Goal: Task Accomplishment & Management: Use online tool/utility

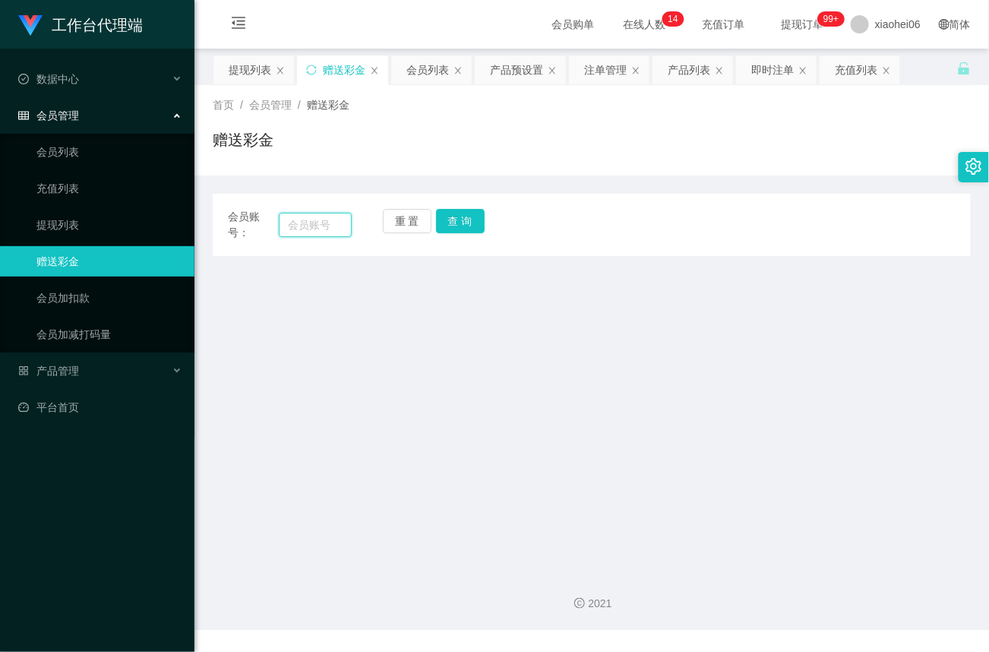
click at [318, 229] on input "text" at bounding box center [315, 225] width 73 height 24
paste input "88357213"
type input "88357213"
click at [463, 220] on button "查 询" at bounding box center [460, 221] width 49 height 24
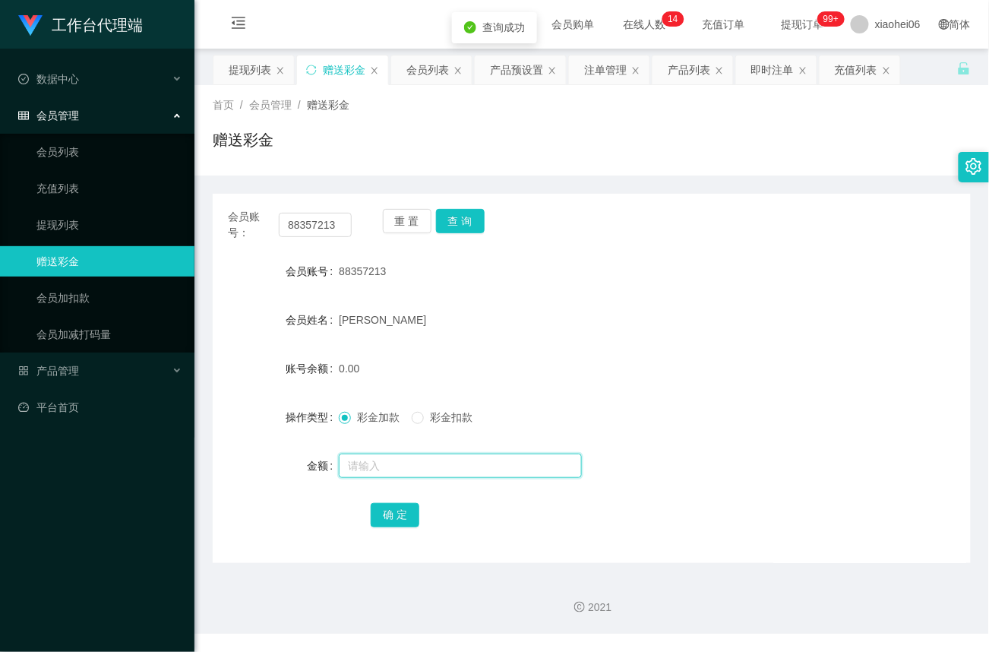
click at [365, 463] on input "text" at bounding box center [460, 466] width 243 height 24
type input "15"
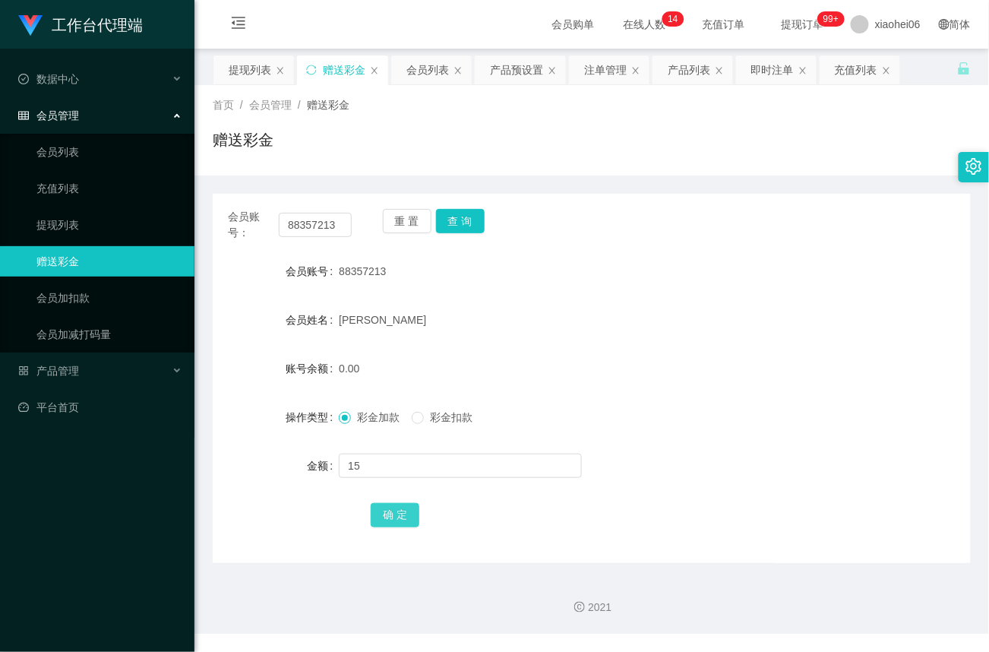
click at [389, 514] on button "确 定" at bounding box center [395, 515] width 49 height 24
drag, startPoint x: 343, startPoint y: 222, endPoint x: 109, endPoint y: 226, distance: 234.0
click at [110, 226] on section "工作台代理端 数据中心 会员管理 会员列表 充值列表 提现列表 赠送彩金 会员加扣款 会员加减打码量 产品管理 平台首页 保存配置 重置配置 整体风格设置 主…" at bounding box center [494, 317] width 989 height 634
paste input "[PERSON_NAME]"
type input "[PERSON_NAME]"
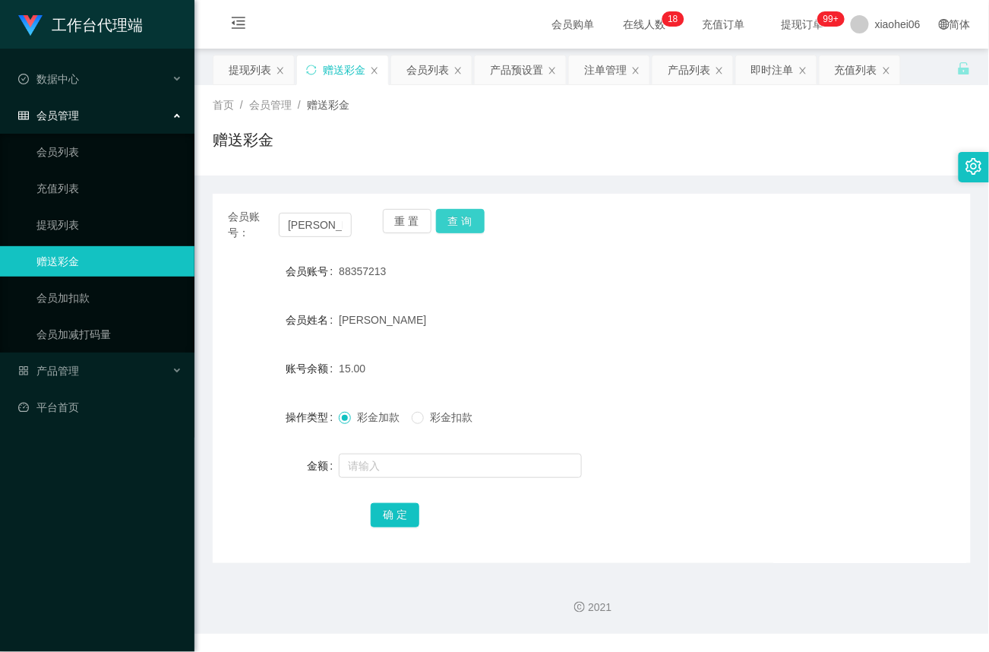
click at [475, 225] on button "查 询" at bounding box center [460, 221] width 49 height 24
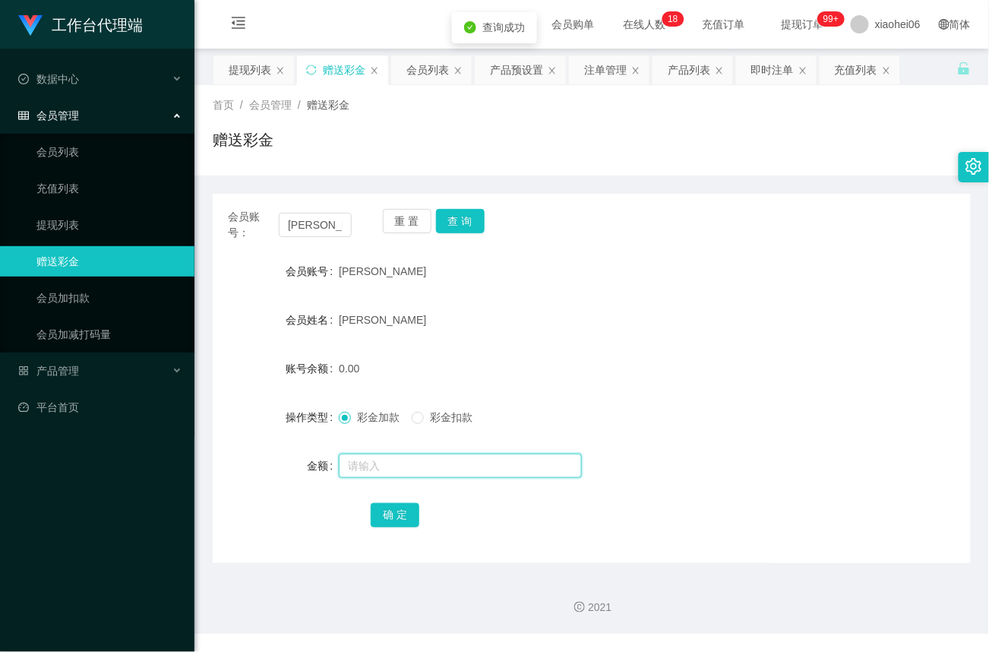
click at [386, 467] on input "text" at bounding box center [460, 466] width 243 height 24
type input "15"
click at [392, 521] on button "确 定" at bounding box center [395, 515] width 49 height 24
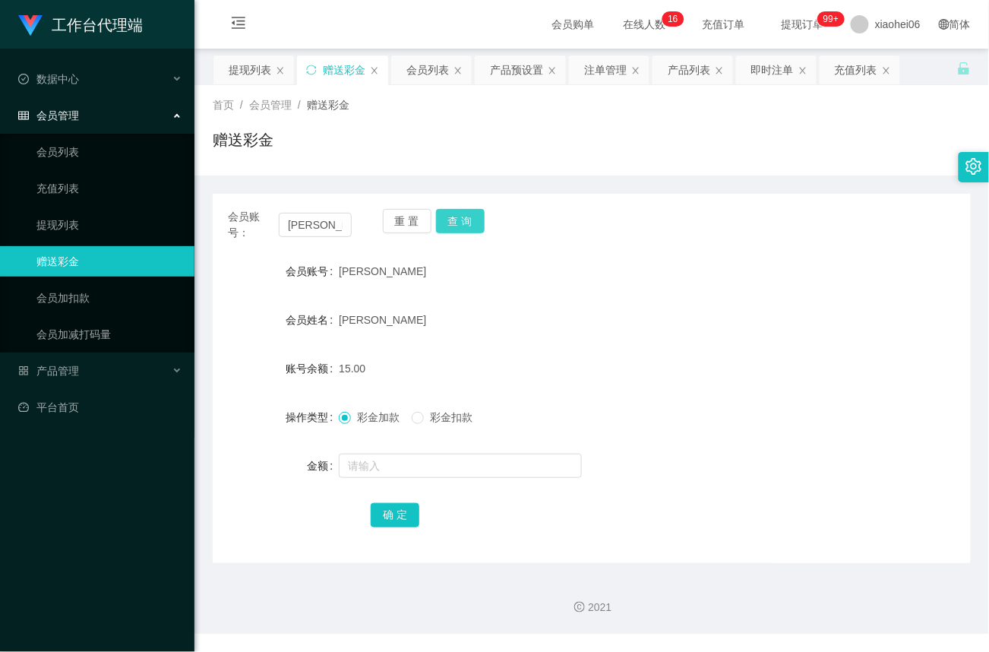
drag, startPoint x: 451, startPoint y: 225, endPoint x: 445, endPoint y: 257, distance: 32.5
click at [451, 226] on button "查 询" at bounding box center [460, 221] width 49 height 24
click at [389, 466] on input "text" at bounding box center [460, 466] width 243 height 24
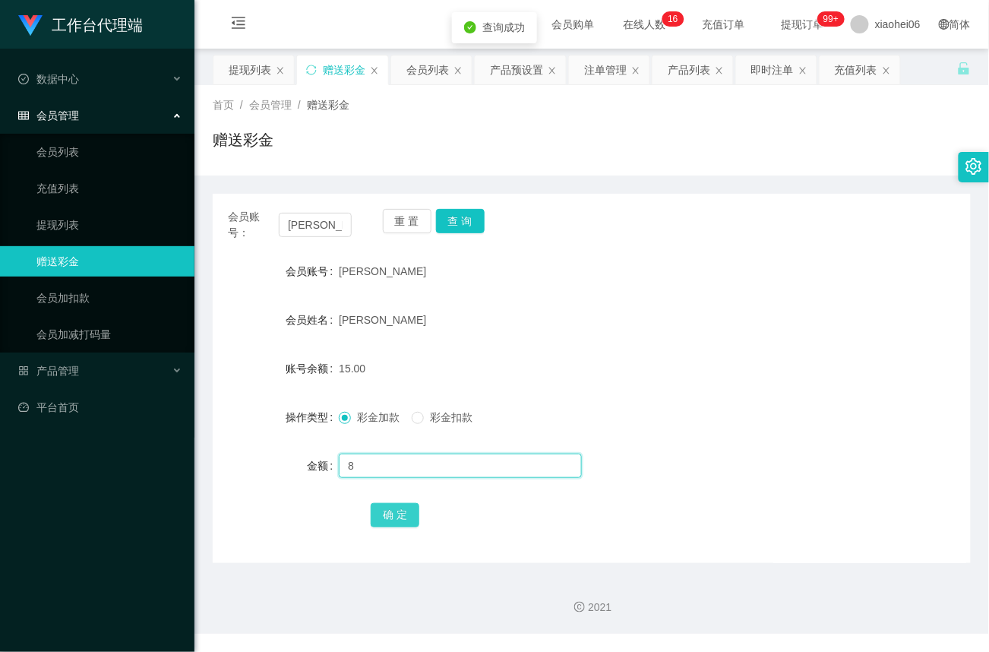
type input "8"
click at [399, 521] on button "确 定" at bounding box center [395, 515] width 49 height 24
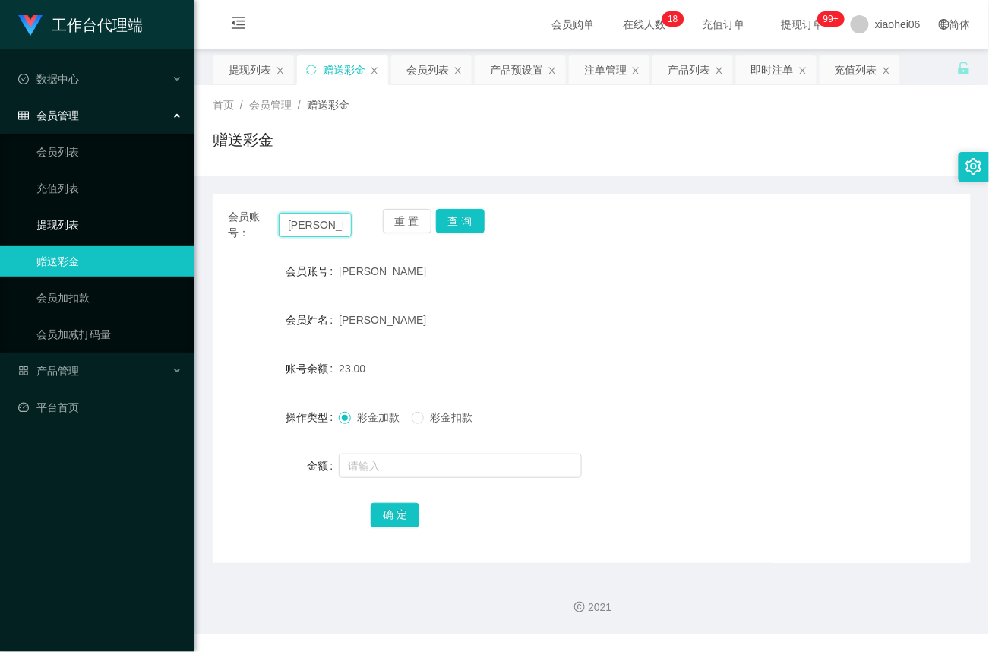
drag, startPoint x: 328, startPoint y: 220, endPoint x: 106, endPoint y: 223, distance: 221.9
click at [98, 223] on section "工作台代理端 数据中心 会员管理 会员列表 充值列表 提现列表 赠送彩金 会员加扣款 会员加减打码量 产品管理 平台首页 保存配置 重置配置 整体风格设置 主…" at bounding box center [494, 317] width 989 height 634
paste input "88357213"
type input "88357213"
drag, startPoint x: 465, startPoint y: 217, endPoint x: 467, endPoint y: 229, distance: 12.3
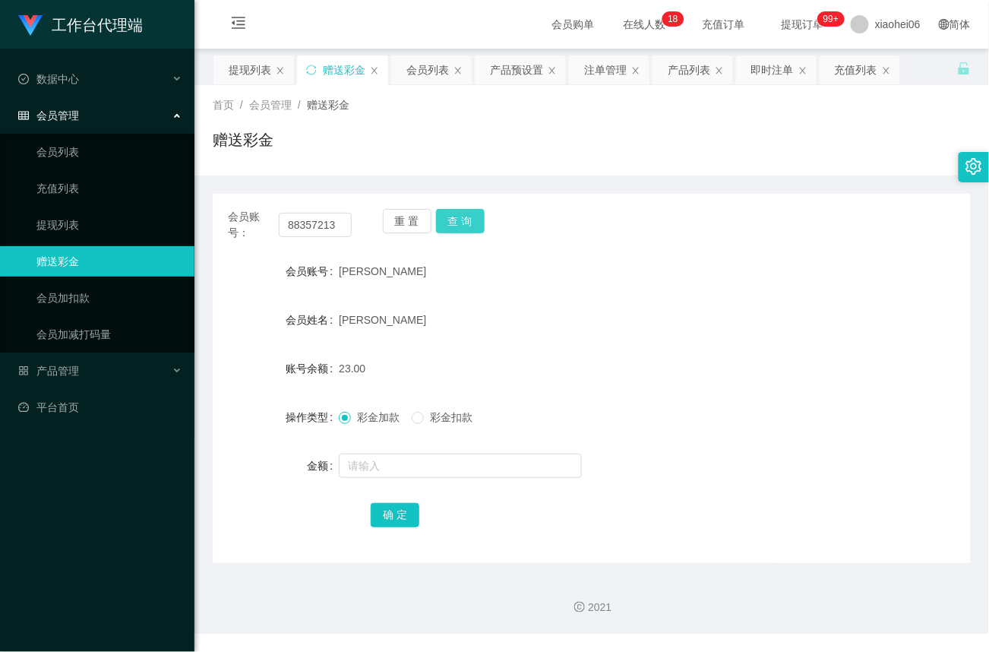
click at [465, 217] on button "查 询" at bounding box center [460, 221] width 49 height 24
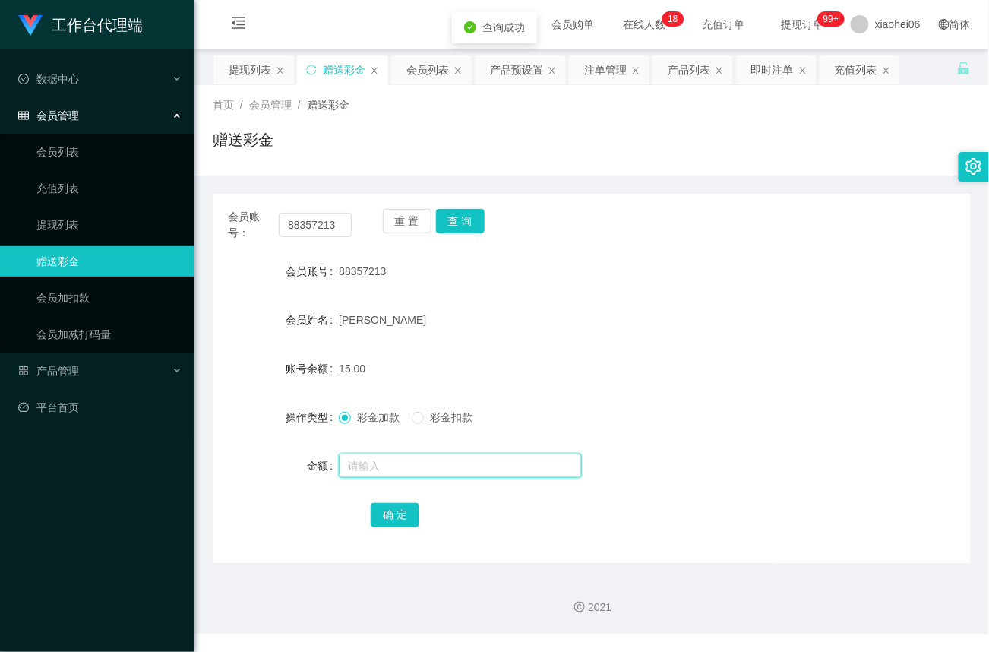
click at [389, 462] on input "text" at bounding box center [460, 466] width 243 height 24
type input "8"
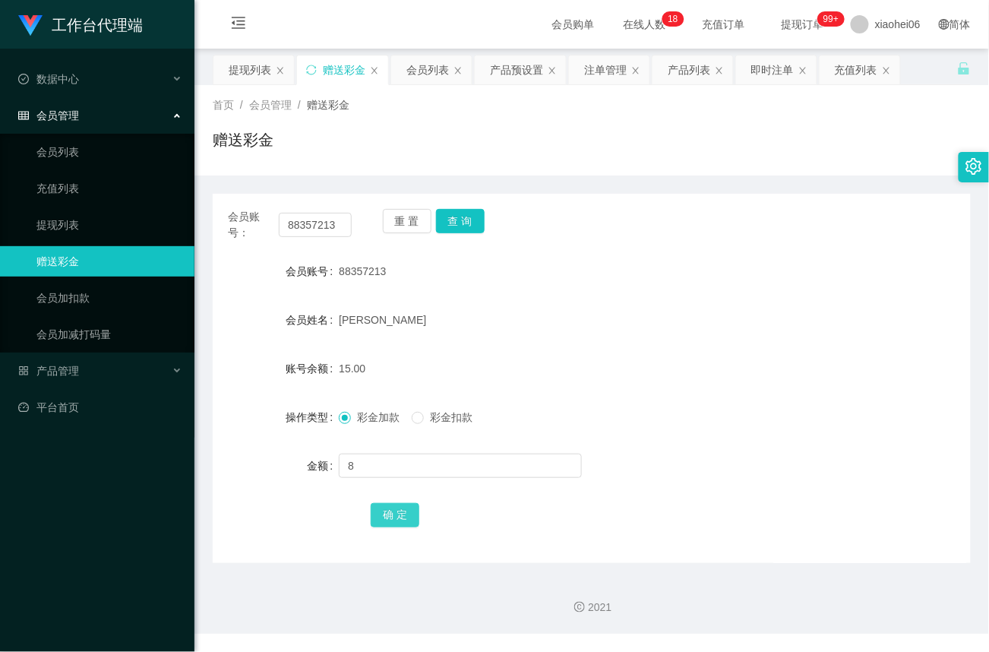
drag, startPoint x: 400, startPoint y: 514, endPoint x: 392, endPoint y: 566, distance: 52.2
click at [398, 515] on button "确 定" at bounding box center [395, 515] width 49 height 24
drag, startPoint x: 340, startPoint y: 226, endPoint x: 122, endPoint y: 201, distance: 220.3
click at [119, 202] on section "工作台代理端 数据中心 会员管理 会员列表 充值列表 提现列表 赠送彩金 会员加扣款 会员加减打码量 产品管理 平台首页 保存配置 重置配置 整体风格设置 主…" at bounding box center [494, 317] width 989 height 634
paste input "[PERSON_NAME]"
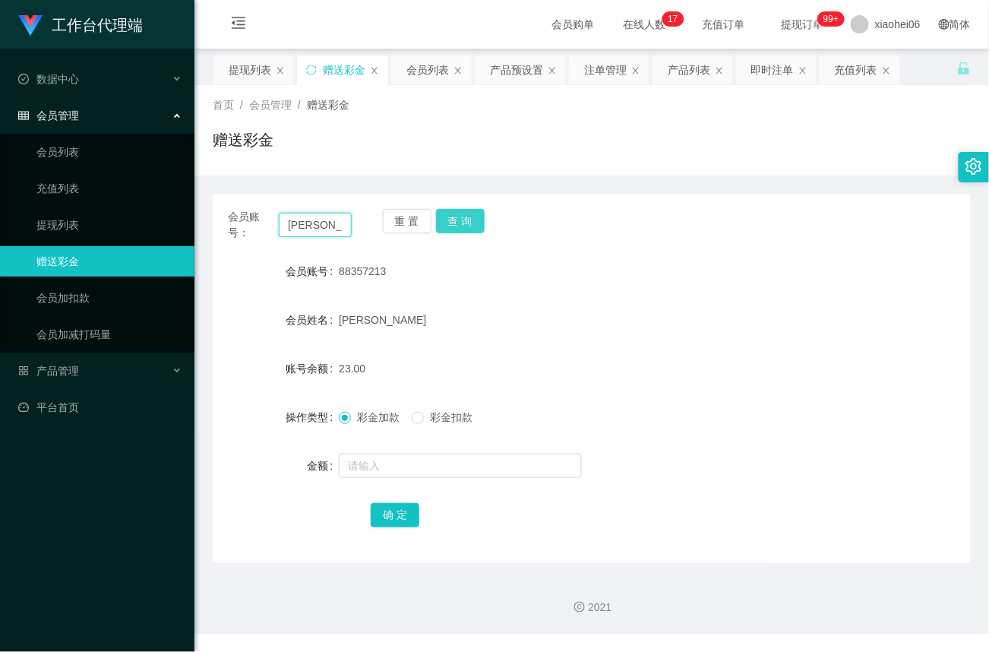
type input "[PERSON_NAME]"
click at [475, 220] on button "查 询" at bounding box center [460, 221] width 49 height 24
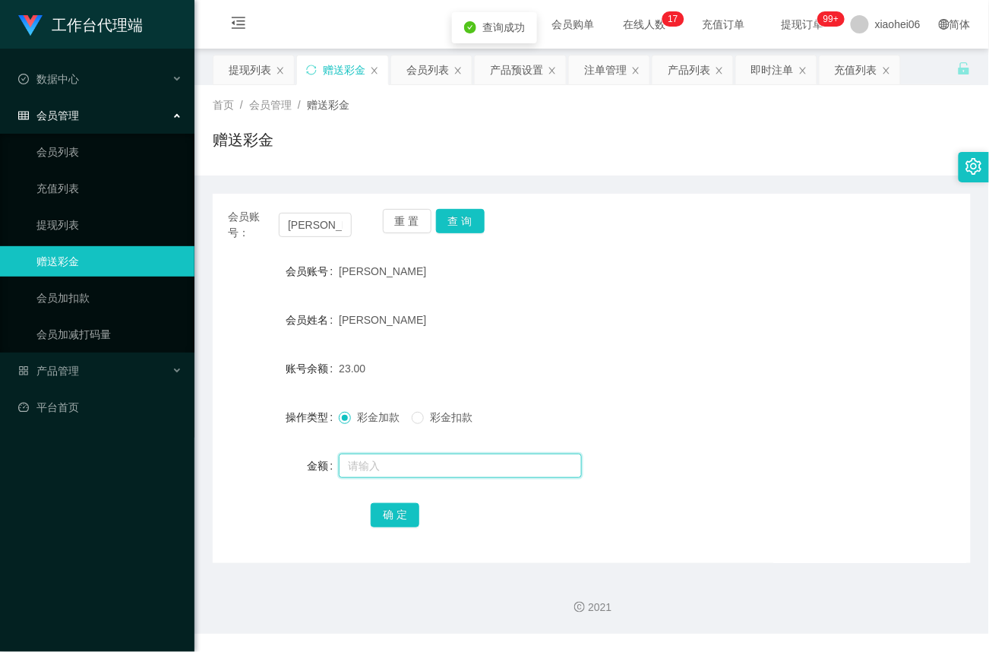
click at [378, 463] on input "text" at bounding box center [460, 466] width 243 height 24
type input "8"
drag, startPoint x: 390, startPoint y: 506, endPoint x: 407, endPoint y: 508, distance: 17.6
click at [390, 506] on button "确 定" at bounding box center [395, 515] width 49 height 24
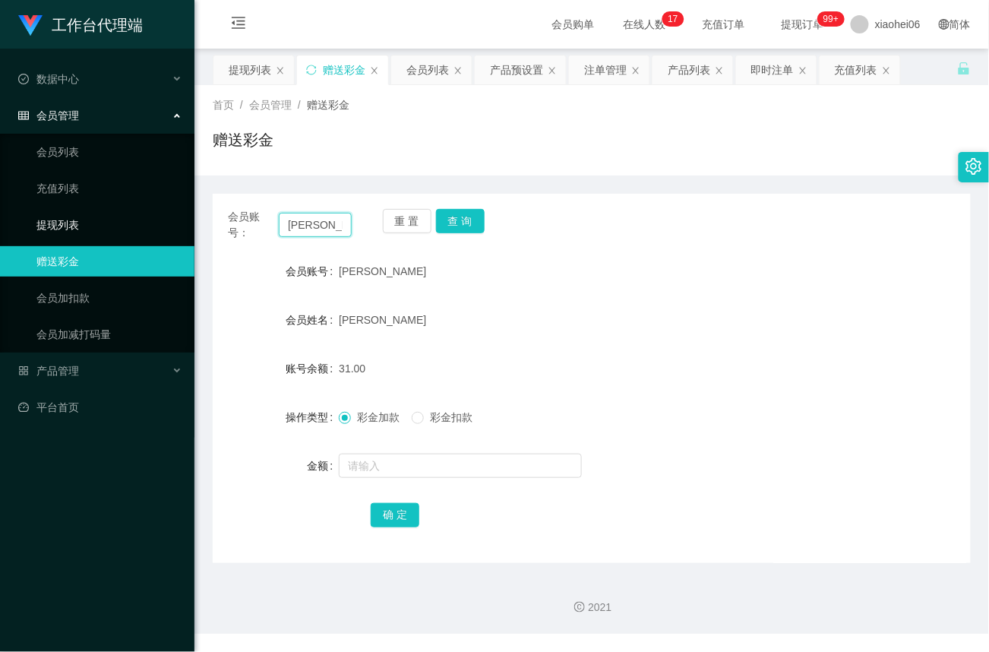
drag, startPoint x: 336, startPoint y: 223, endPoint x: 141, endPoint y: 231, distance: 194.7
click at [141, 231] on section "工作台代理端 数据中心 会员管理 会员列表 充值列表 提现列表 赠送彩金 会员加扣款 会员加减打码量 产品管理 平台首页 保存配置 重置配置 整体风格设置 主…" at bounding box center [494, 317] width 989 height 634
paste input "88357213"
type input "88357213"
click at [445, 219] on button "查 询" at bounding box center [460, 221] width 49 height 24
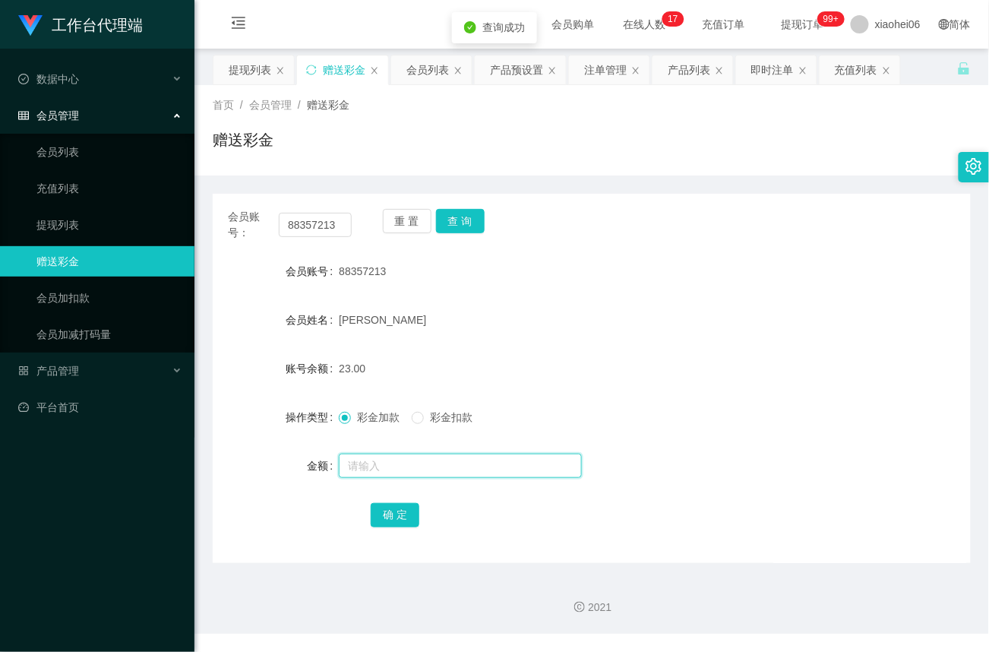
click at [384, 469] on input "text" at bounding box center [460, 466] width 243 height 24
type input "8"
click at [394, 520] on button "确 定" at bounding box center [395, 515] width 49 height 24
